Goal: Task Accomplishment & Management: Use online tool/utility

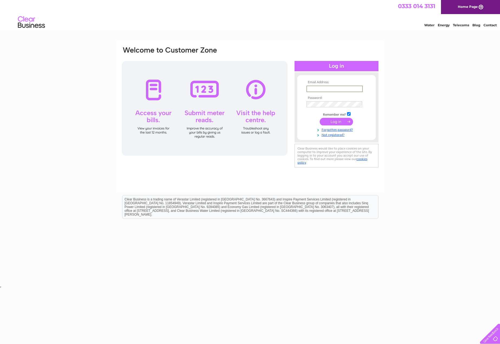
type input "accounts@proficio.co.uk"
click at [335, 121] on input "submit" at bounding box center [336, 121] width 33 height 8
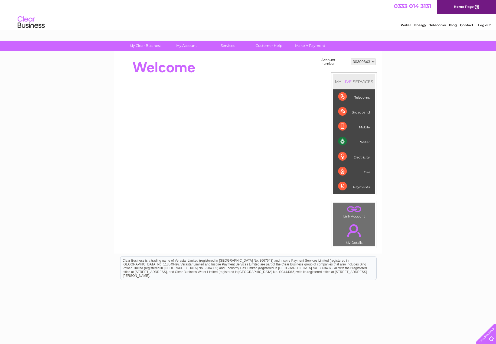
click at [355, 141] on div "Water" at bounding box center [354, 141] width 32 height 15
click at [363, 141] on div "Water" at bounding box center [354, 141] width 32 height 15
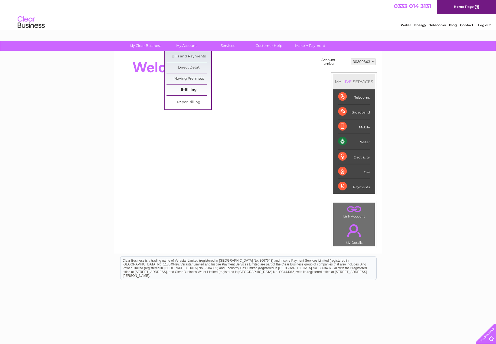
click at [187, 89] on link "E-Billing" at bounding box center [188, 89] width 45 height 11
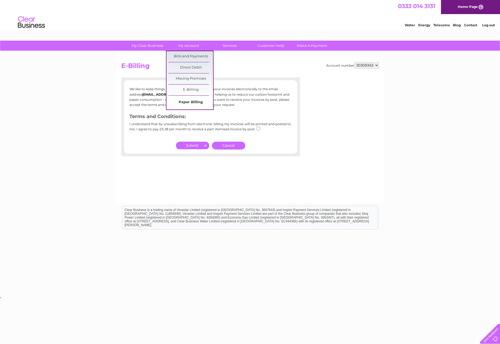
click at [189, 102] on link "Paper Billing" at bounding box center [190, 102] width 45 height 11
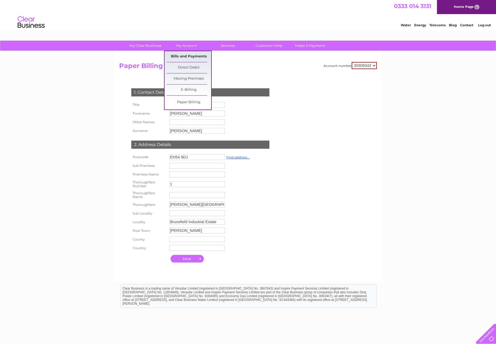
click at [186, 57] on link "Bills and Payments" at bounding box center [188, 56] width 45 height 11
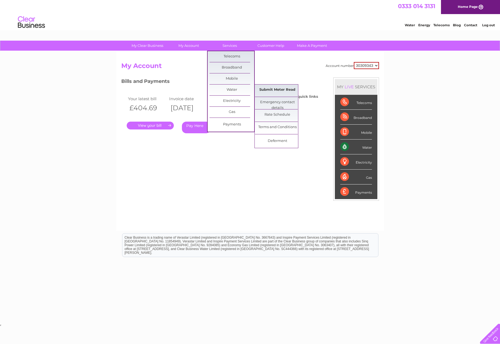
click at [277, 90] on link "Submit Meter Read" at bounding box center [277, 89] width 45 height 11
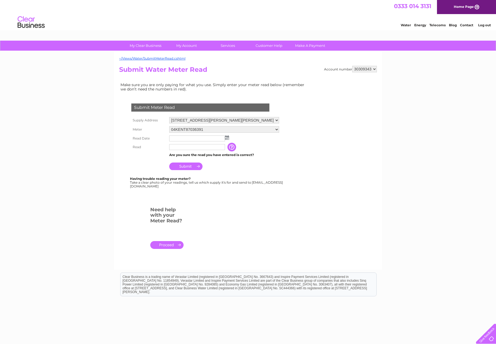
click at [227, 140] on img at bounding box center [227, 137] width 4 height 4
click at [202, 160] on link "1" at bounding box center [200, 161] width 9 height 5
type input "[DATE]"
click at [181, 148] on input "text" at bounding box center [197, 147] width 56 height 6
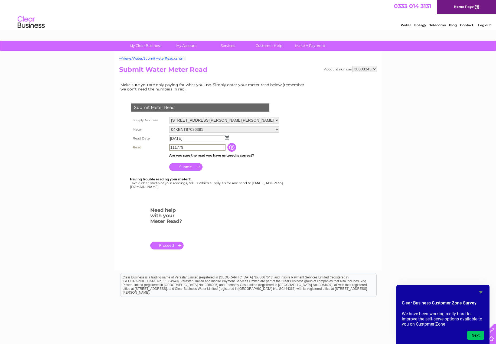
type input "111779"
click at [255, 230] on form "Submit Meter Read Supply Address Unit 1 Hutton Square, Brucefield Industrial Es…" at bounding box center [213, 179] width 189 height 172
click at [194, 166] on input "Submit" at bounding box center [185, 166] width 33 height 8
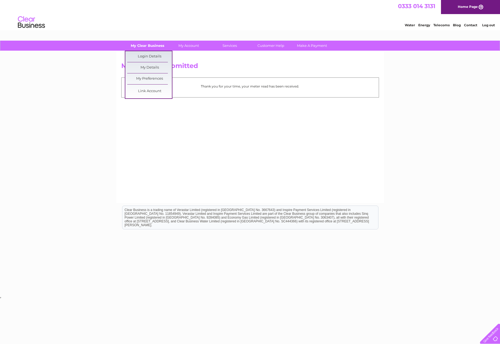
click at [149, 46] on link "My Clear Business" at bounding box center [147, 46] width 45 height 10
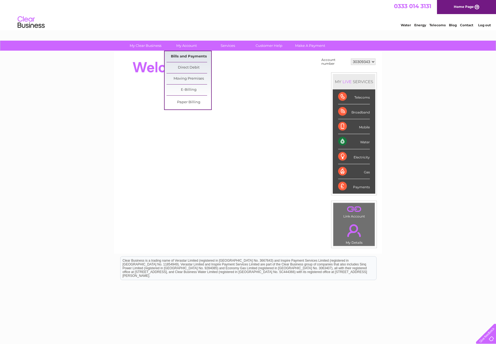
click at [181, 57] on link "Bills and Payments" at bounding box center [188, 56] width 45 height 11
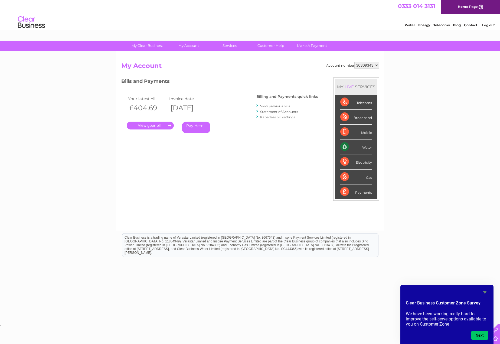
click at [488, 26] on link "Log out" at bounding box center [488, 25] width 13 height 4
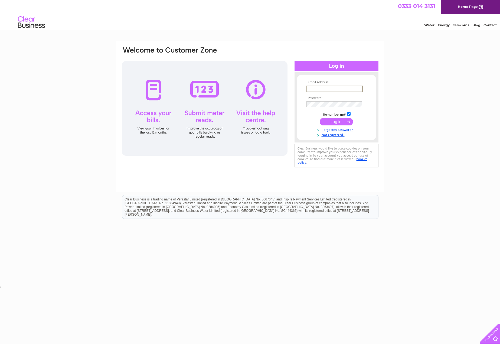
click at [317, 89] on input "text" at bounding box center [334, 89] width 56 height 6
type input "[EMAIL_ADDRESS][DOMAIN_NAME]"
